Goal: Find specific page/section: Find specific page/section

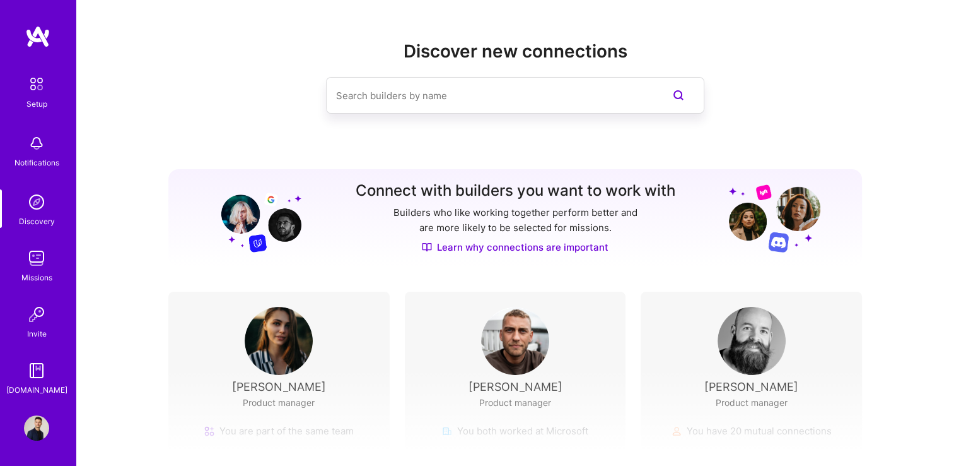
click at [37, 272] on div "Missions" at bounding box center [36, 277] width 31 height 13
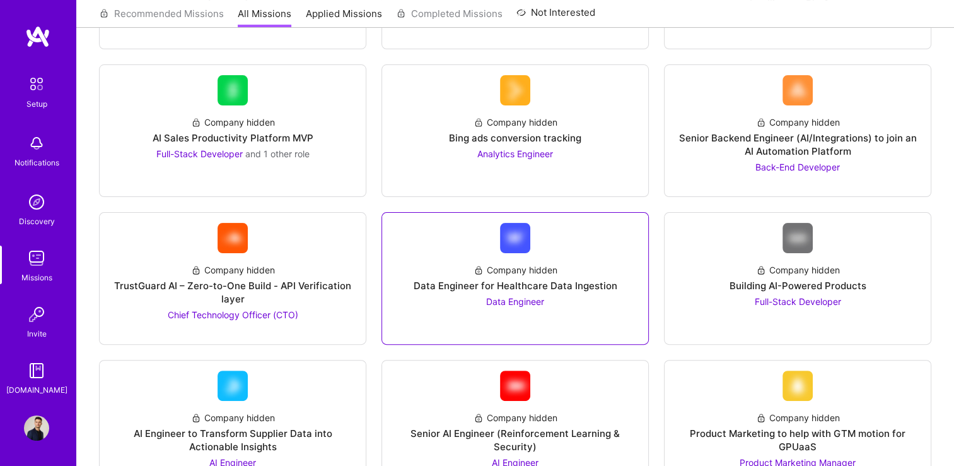
scroll to position [294, 0]
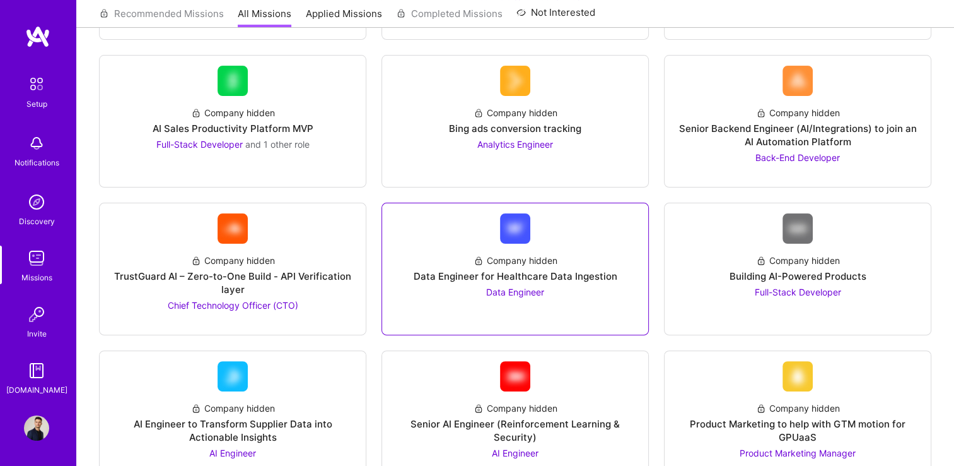
click at [530, 254] on div "Company hidden" at bounding box center [516, 260] width 84 height 13
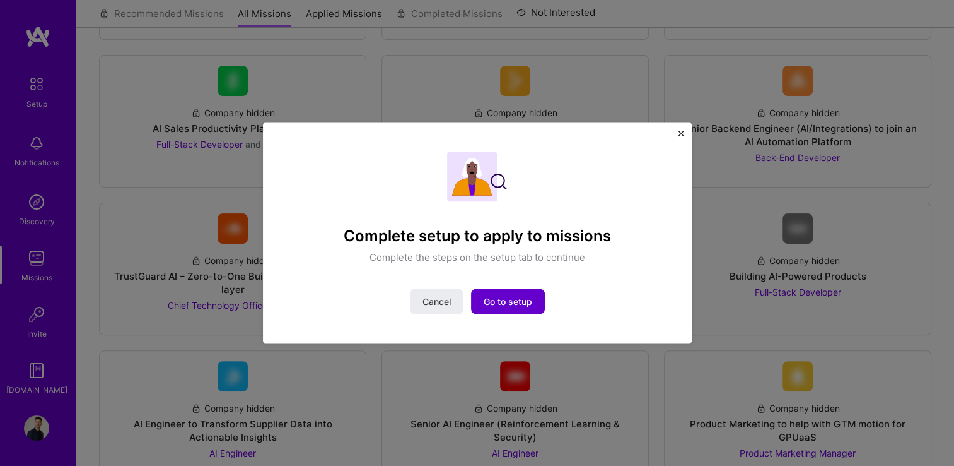
click at [499, 305] on span "Go to setup" at bounding box center [508, 301] width 49 height 13
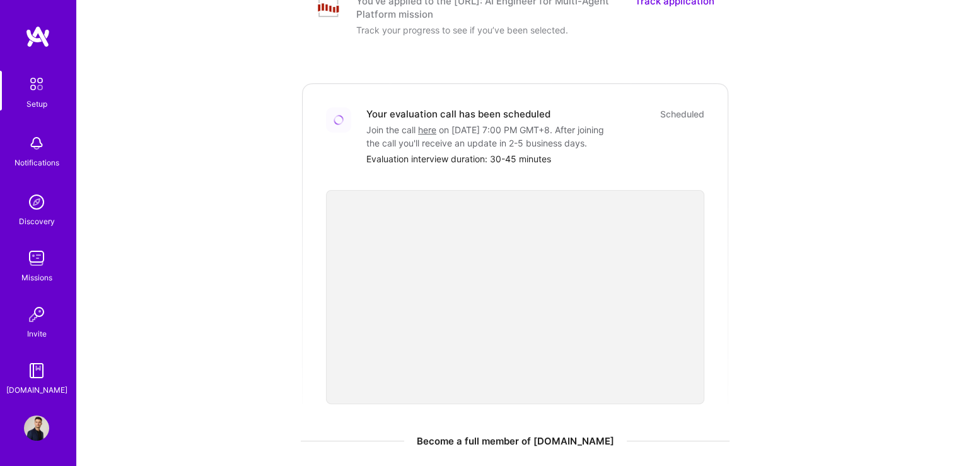
scroll to position [151, 0]
